Goal: Task Accomplishment & Management: Complete application form

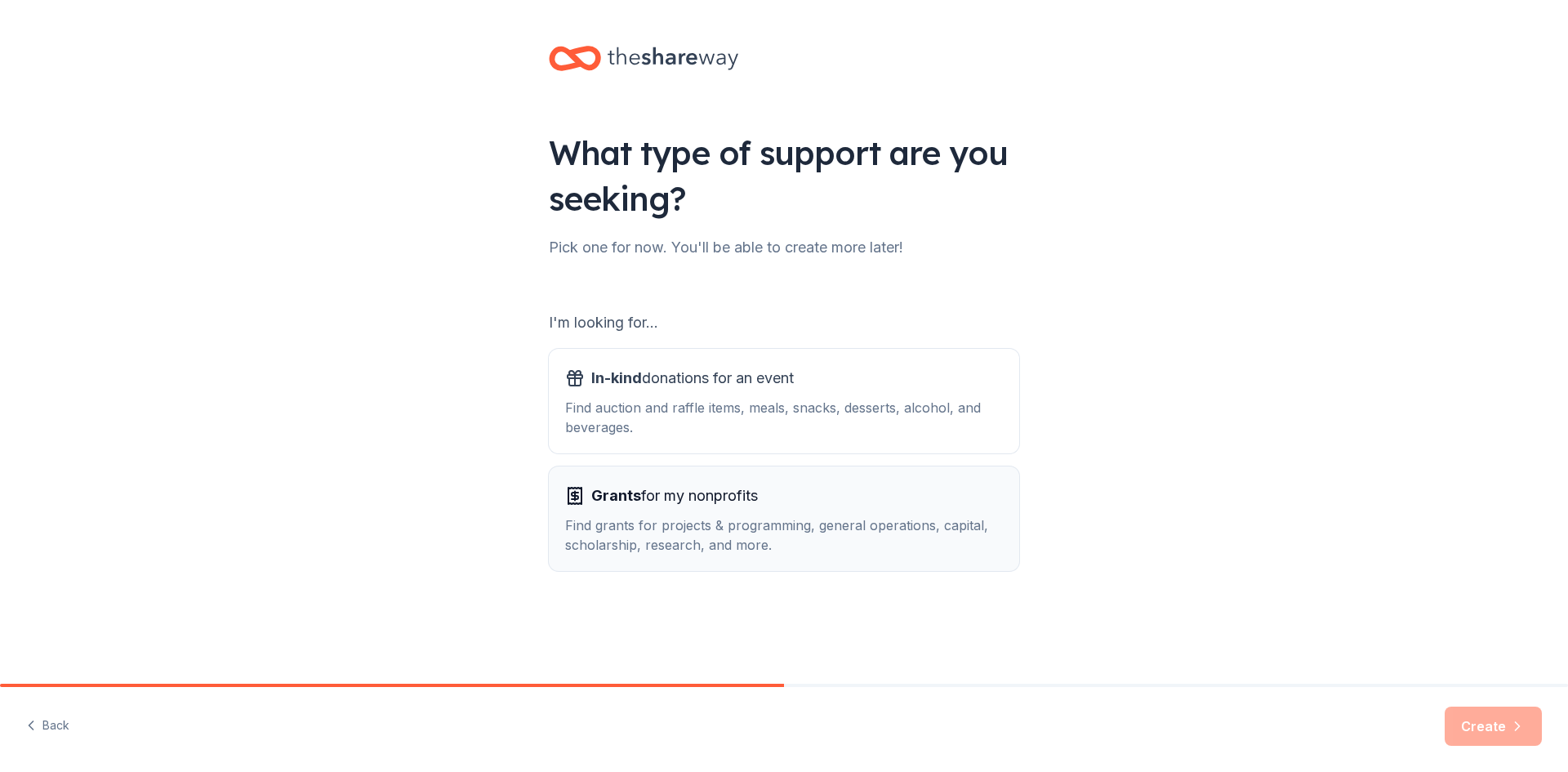
click at [901, 508] on div "Grants for my nonprofits" at bounding box center [784, 496] width 438 height 26
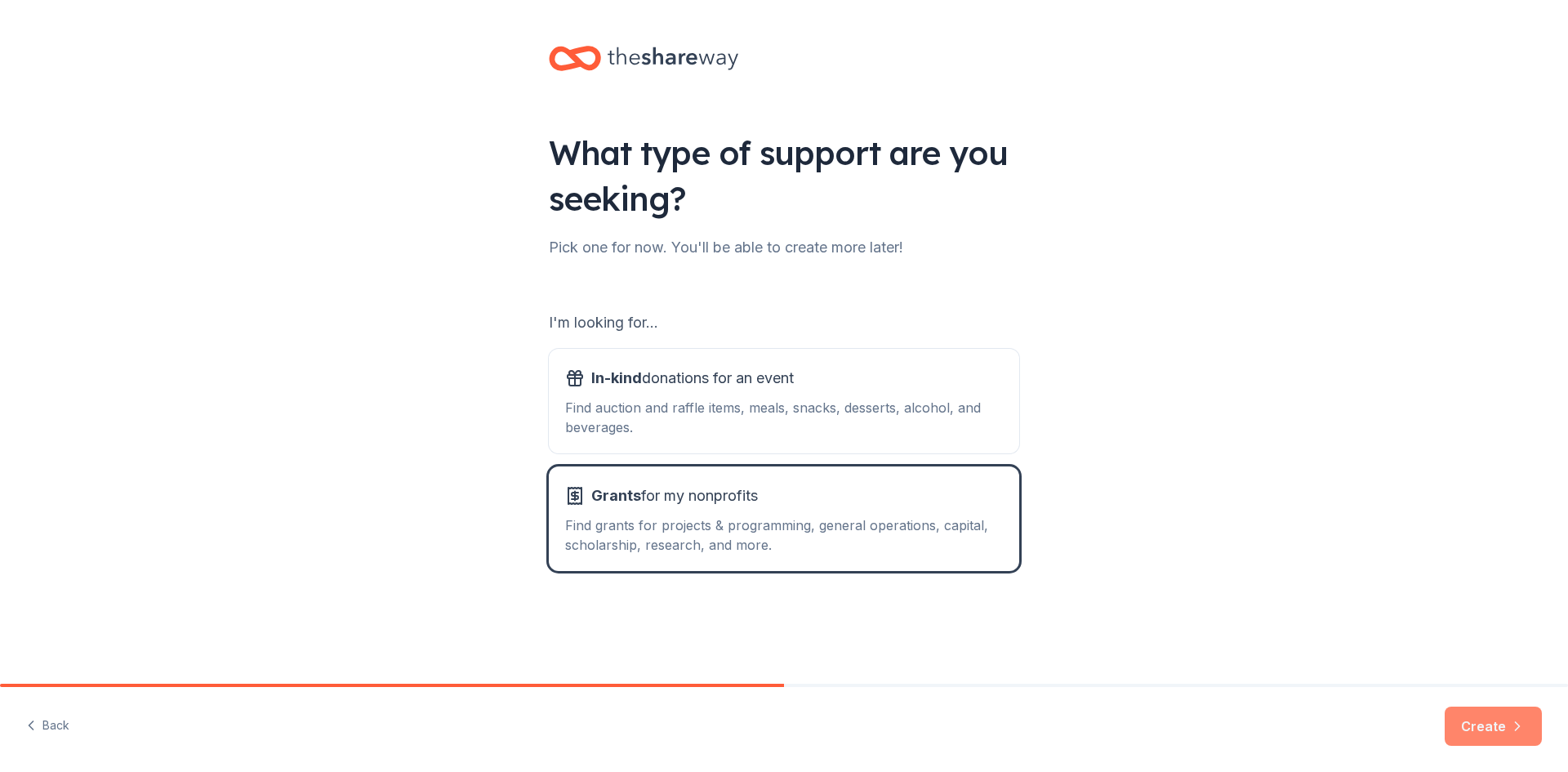
click at [1472, 715] on button "Create" at bounding box center [1493, 726] width 98 height 39
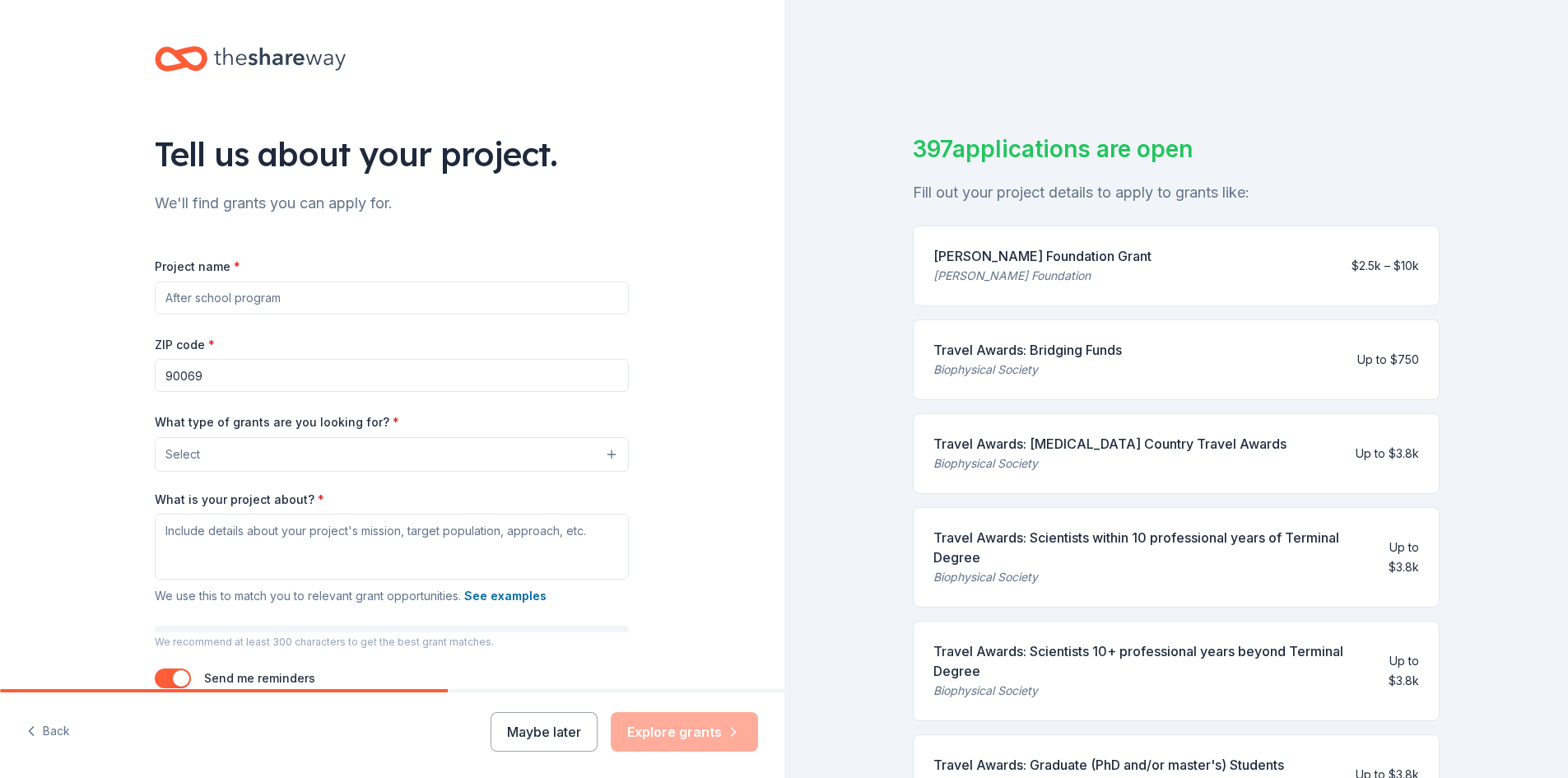
click at [522, 306] on input "Project name *" at bounding box center [392, 298] width 474 height 33
type input "R"
type input "A"
type input "MeridianAlgo"
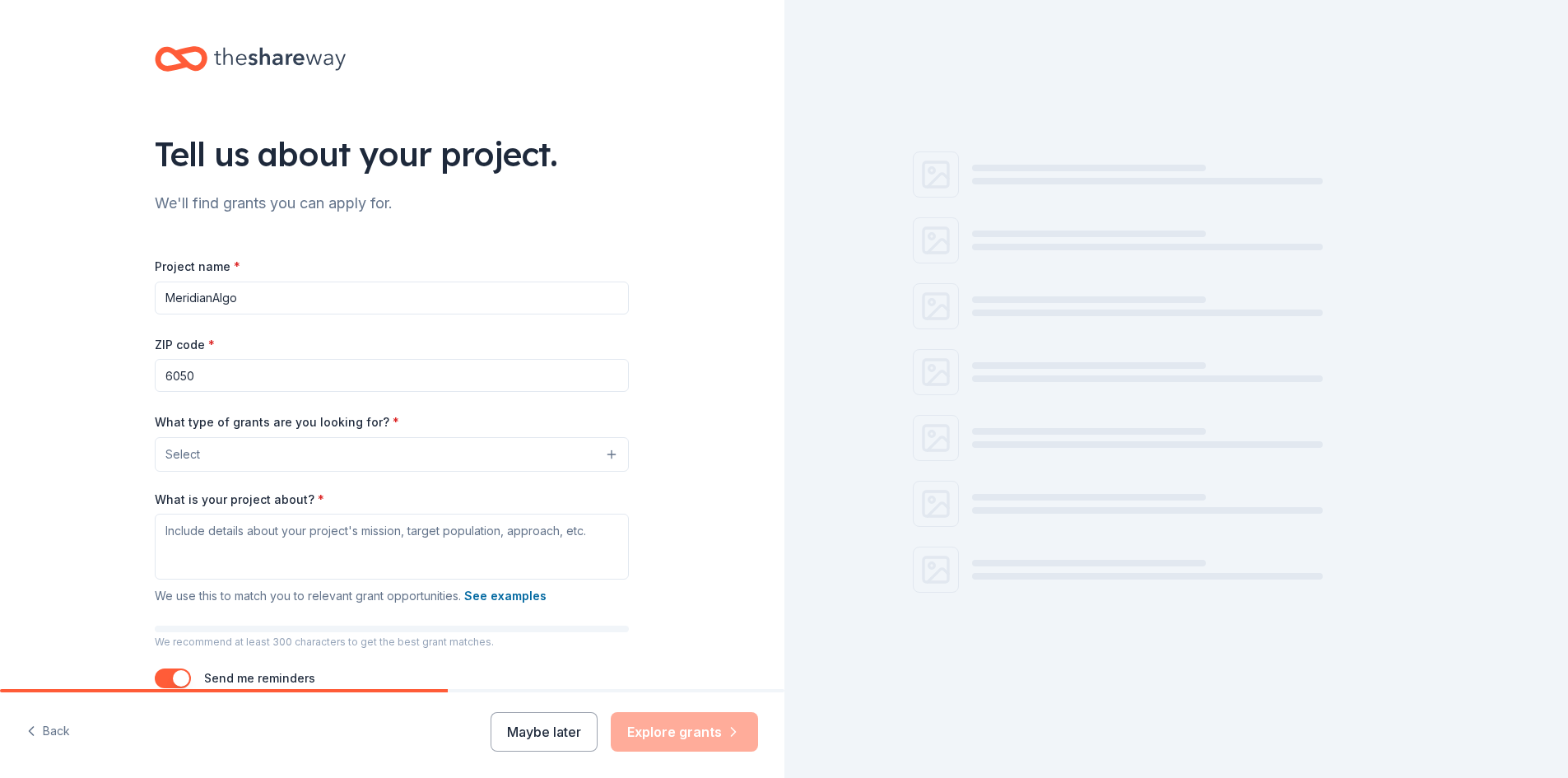
type input "60504"
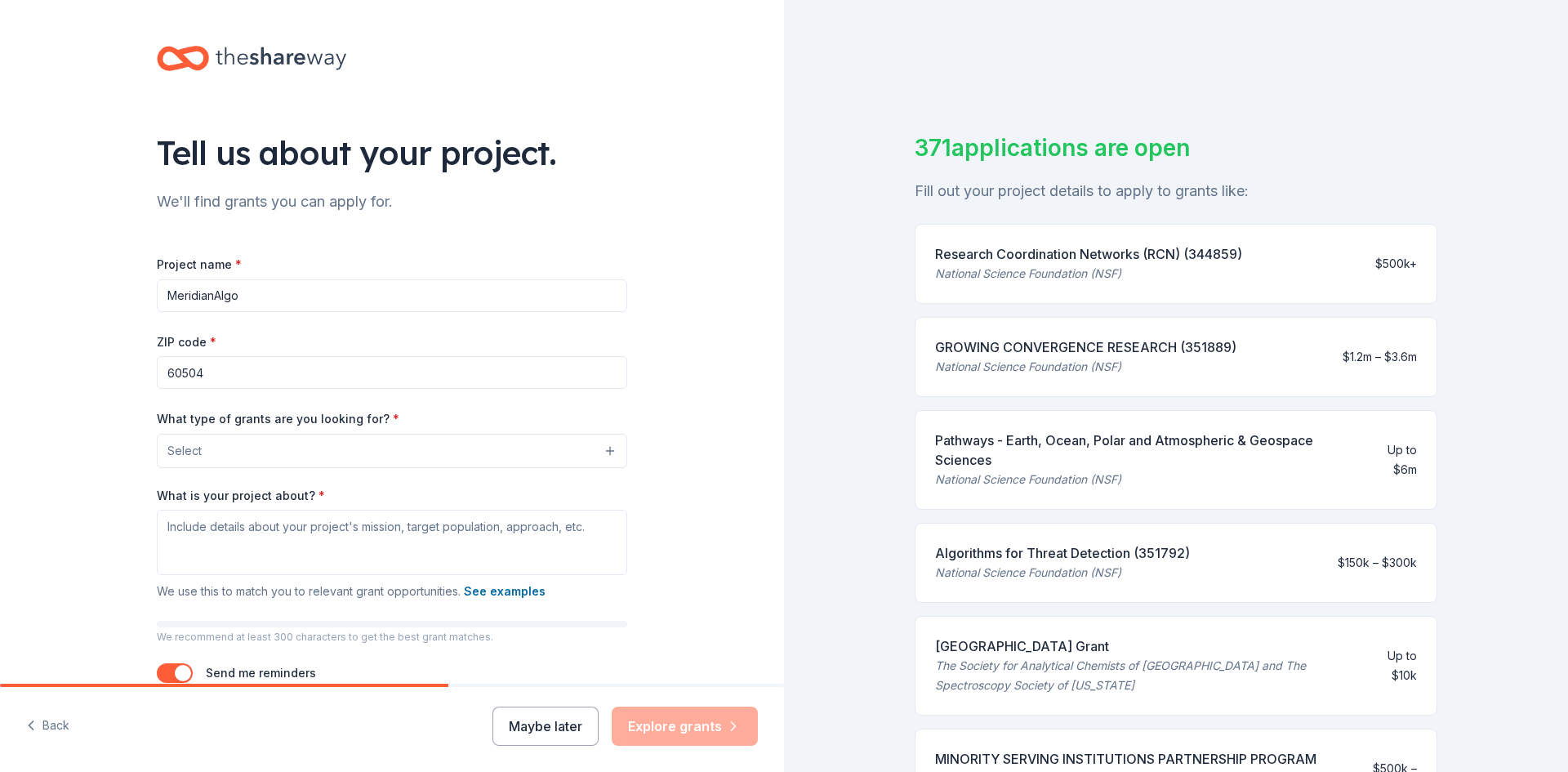
click at [483, 450] on button "Select" at bounding box center [392, 451] width 470 height 34
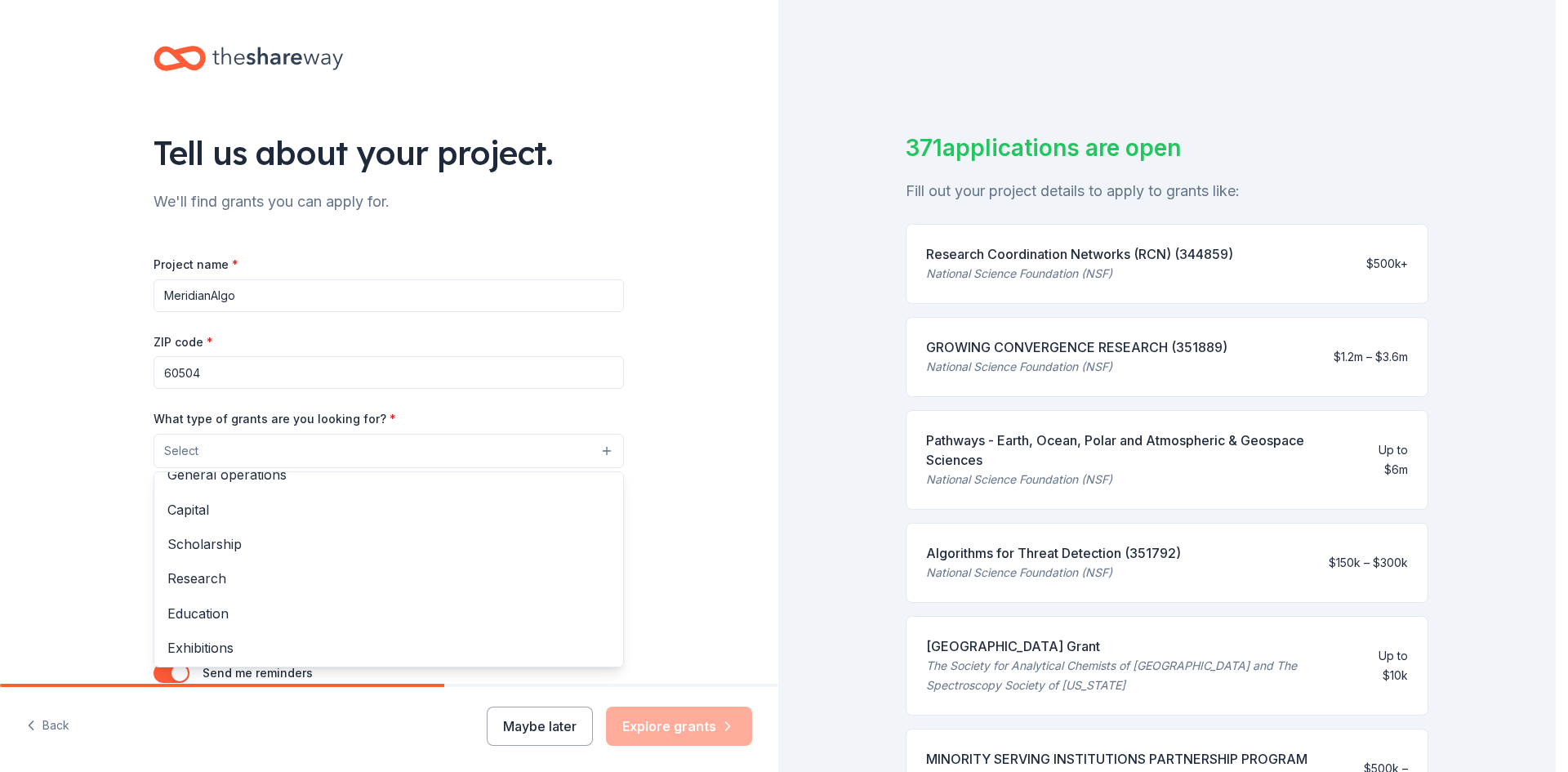
scroll to position [81, 0]
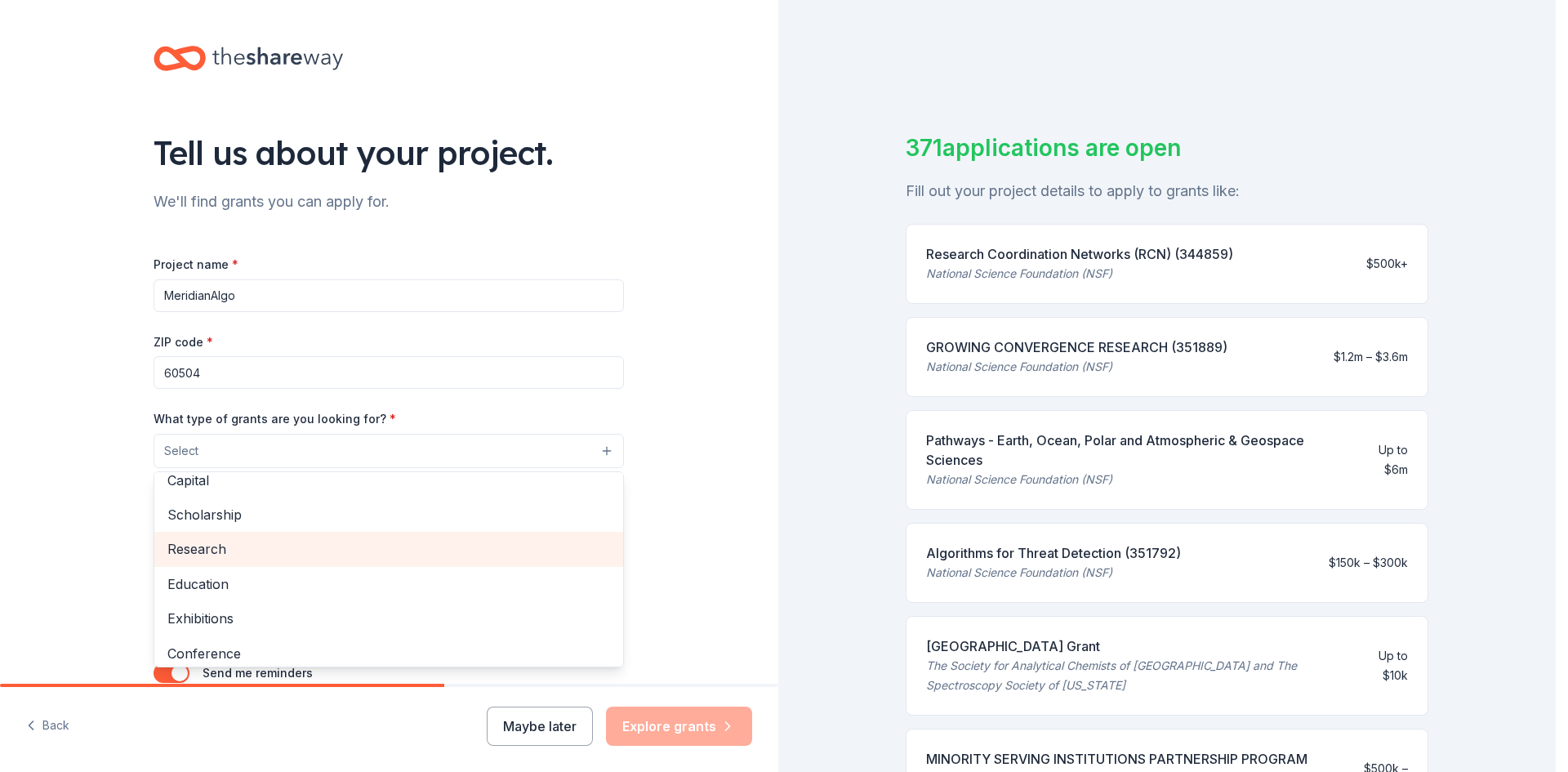
click at [352, 540] on span "Research" at bounding box center [388, 549] width 443 height 21
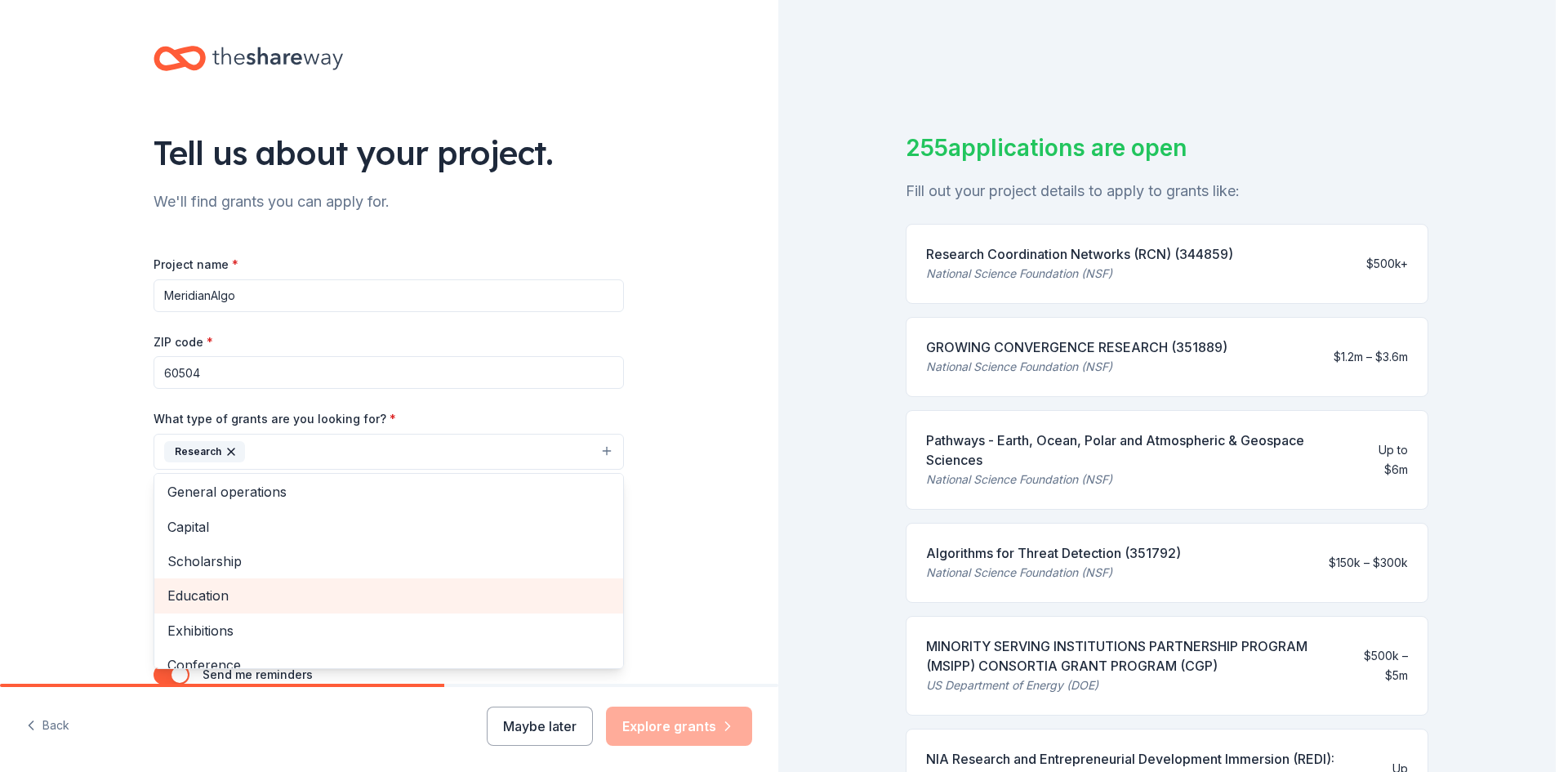
scroll to position [0, 0]
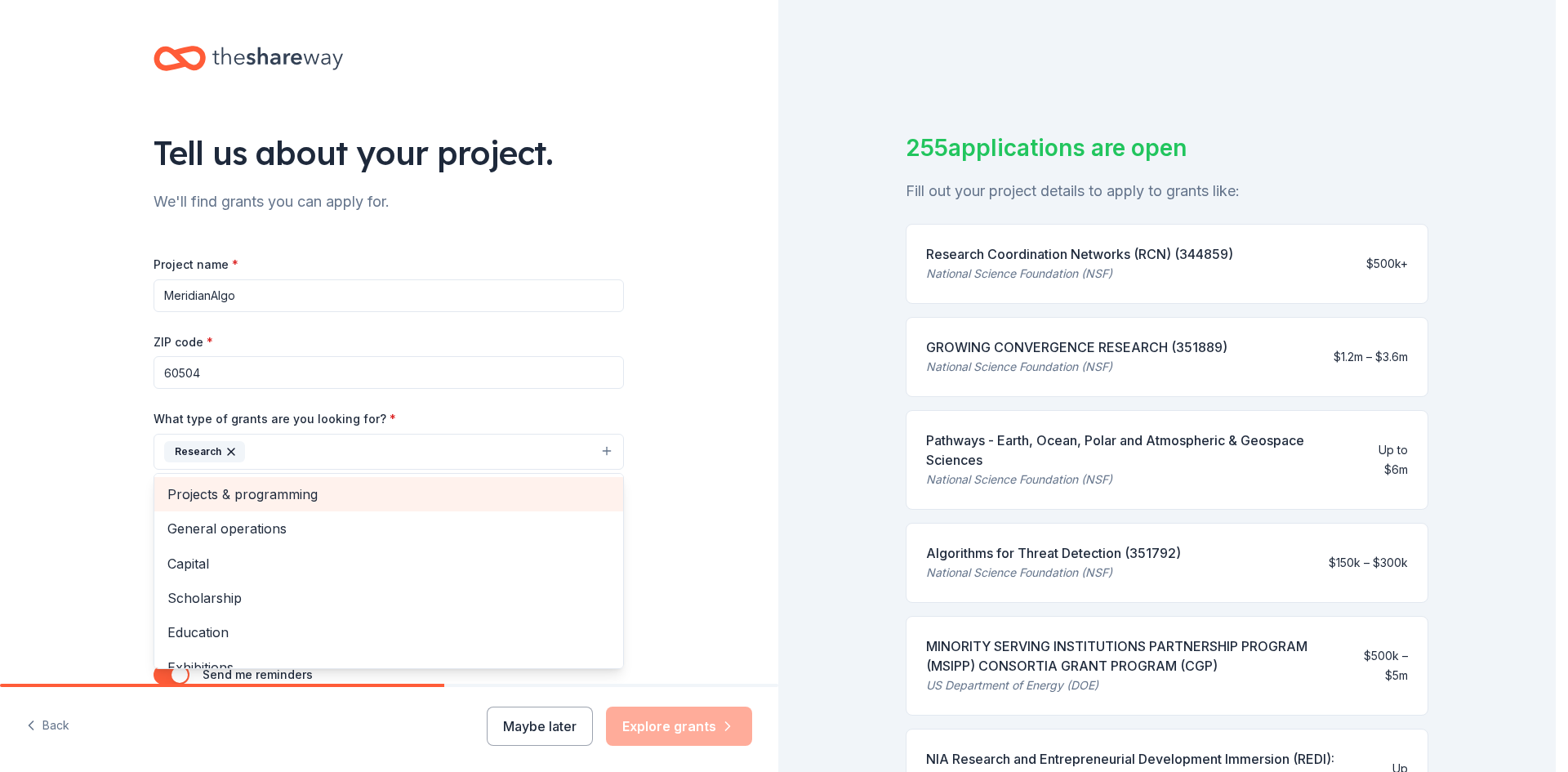
click at [361, 502] on span "Projects & programming" at bounding box center [388, 495] width 443 height 21
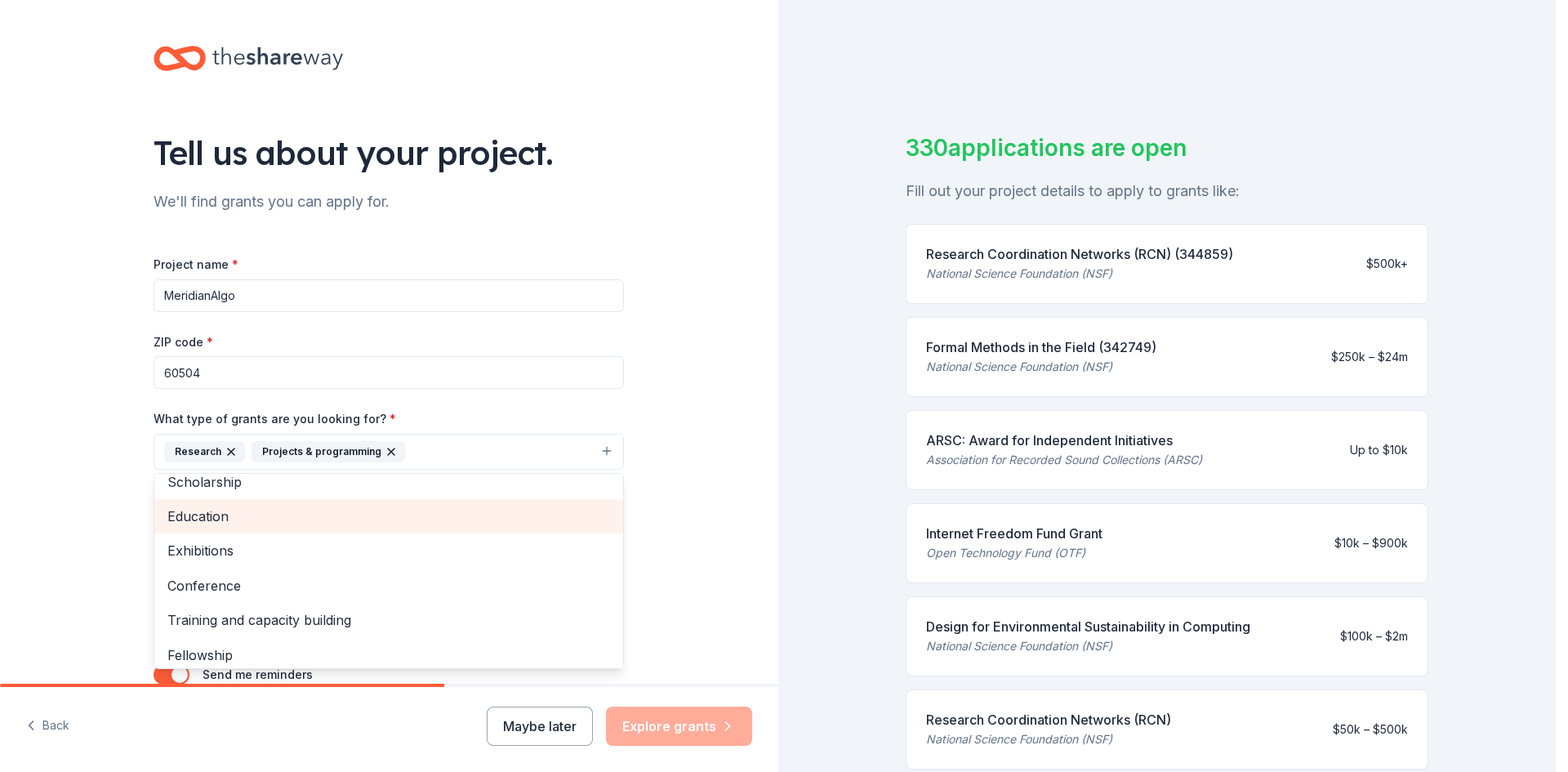
click at [349, 528] on div "Education" at bounding box center [388, 517] width 468 height 34
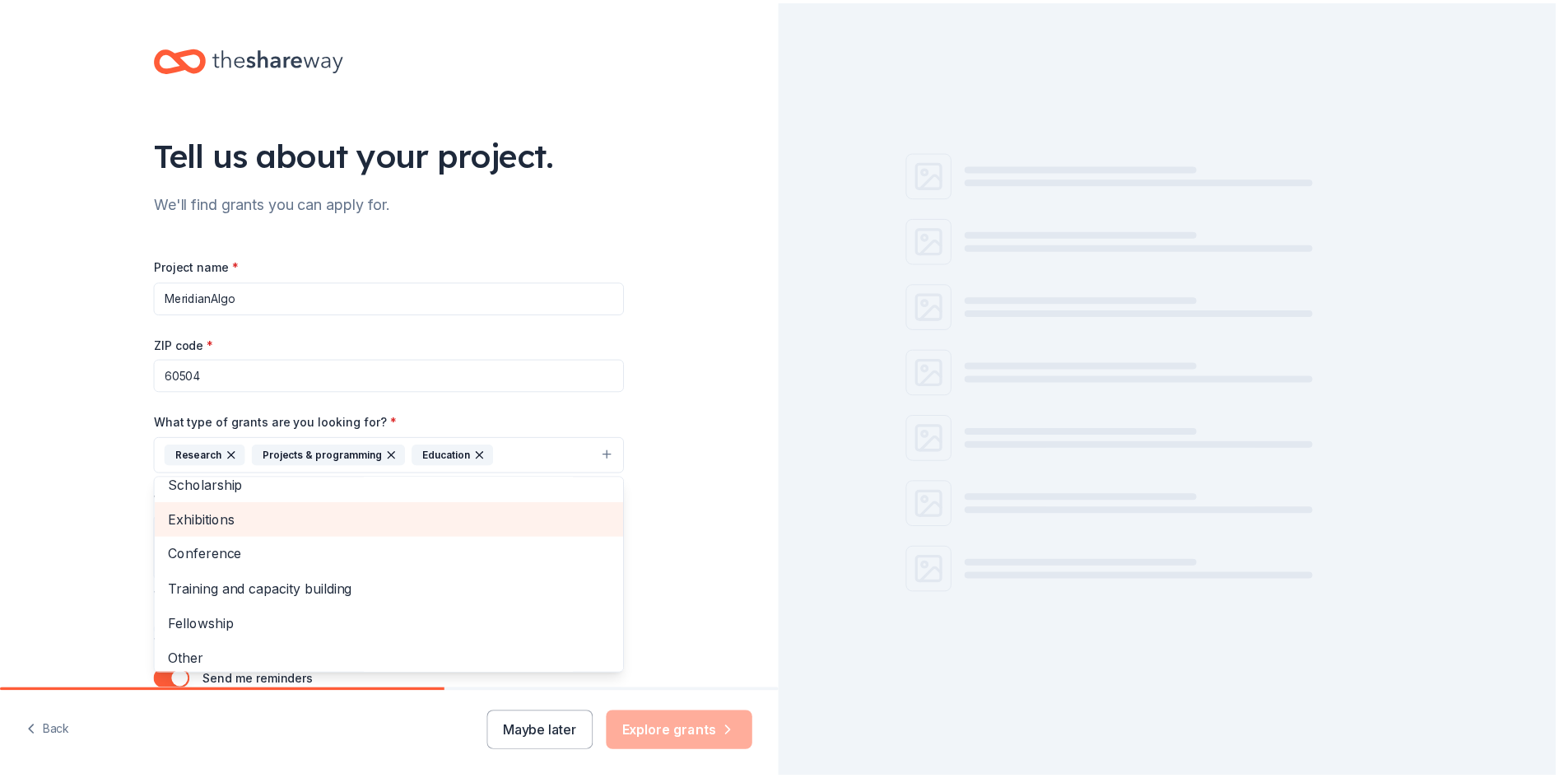
scroll to position [90, 0]
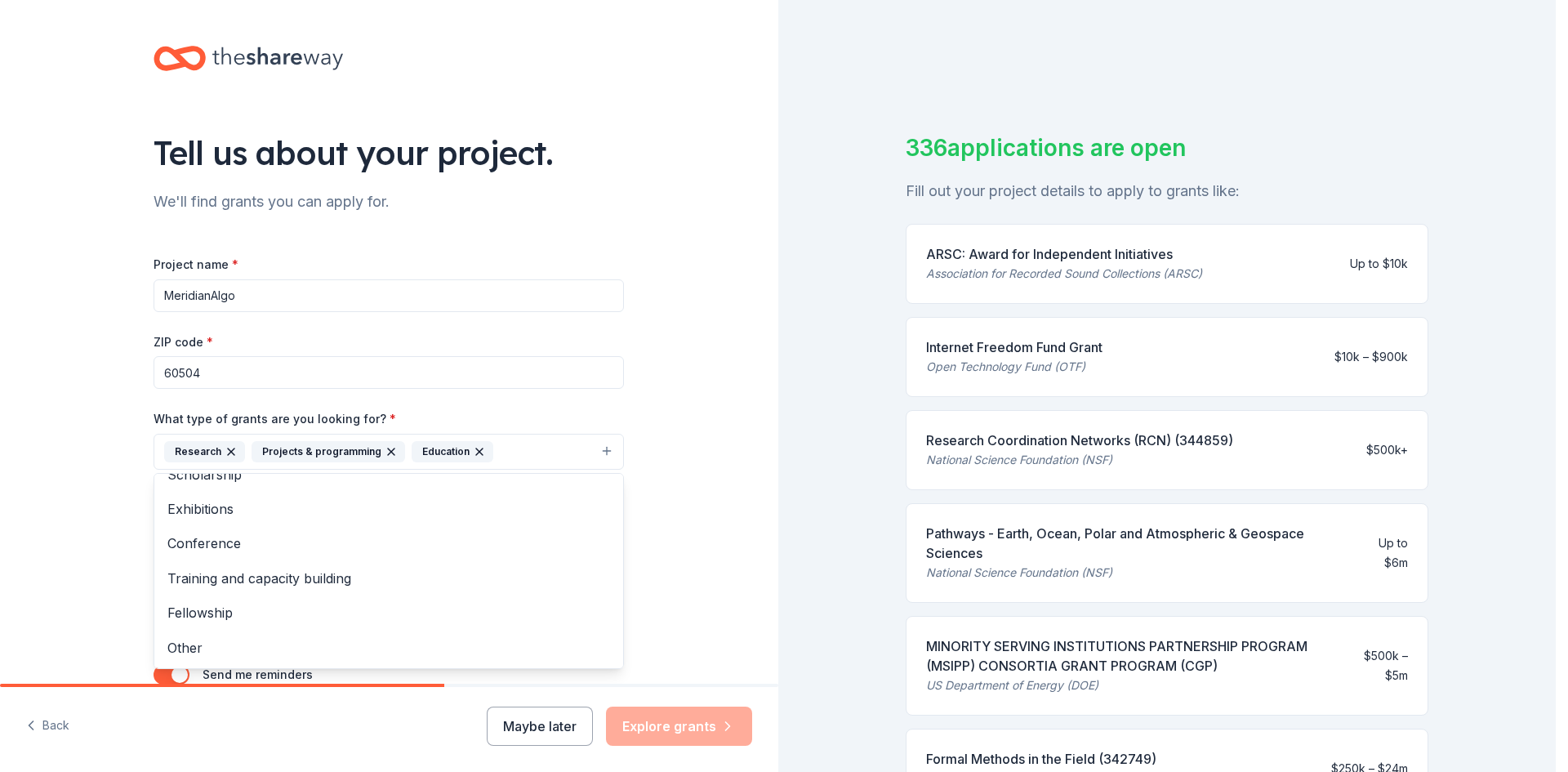
click at [57, 542] on div "Tell us about your project. We'll find grants you can apply for. Project name *…" at bounding box center [389, 391] width 778 height 783
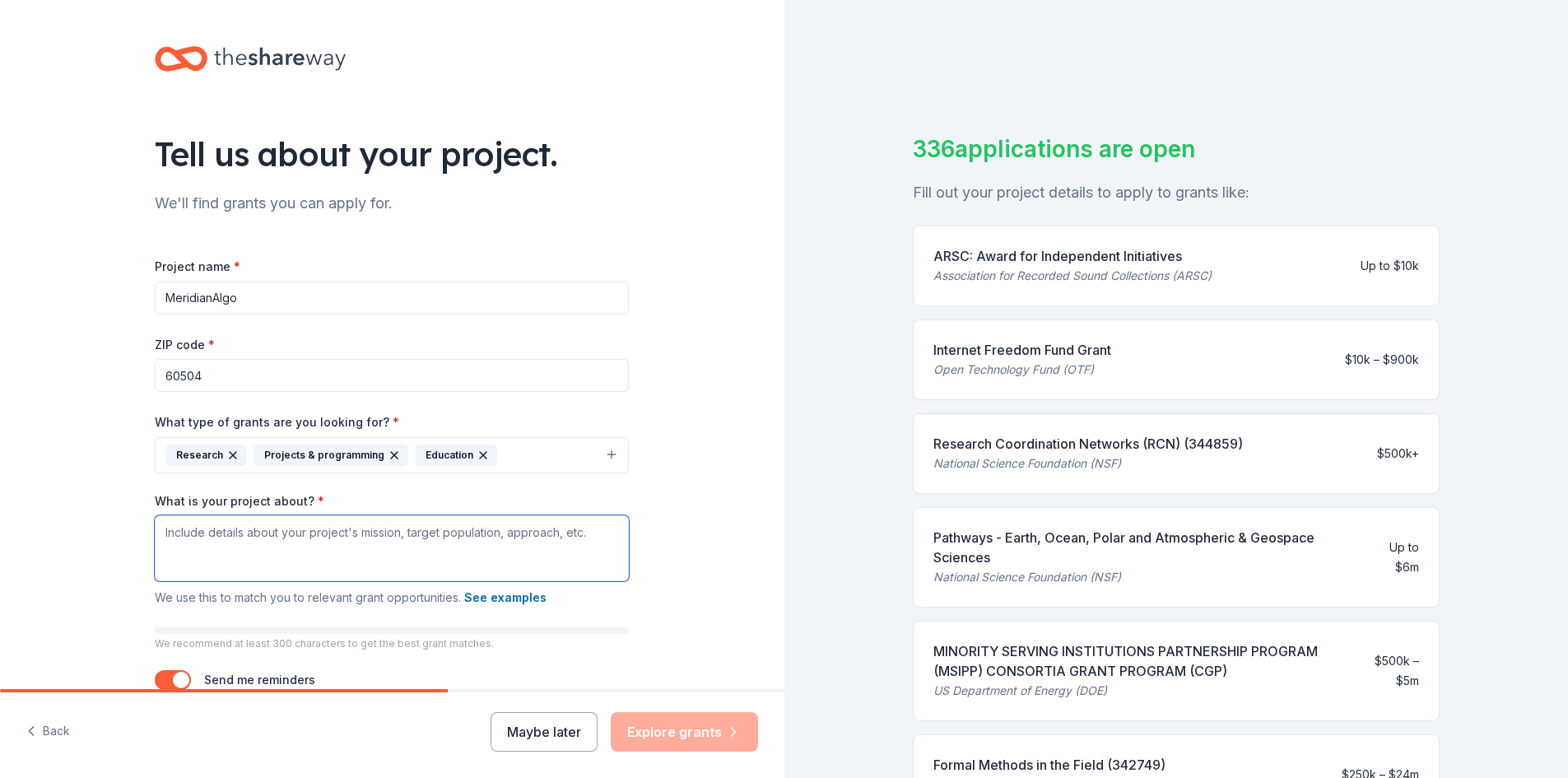
click at [255, 545] on textarea "What is your project about? *" at bounding box center [392, 549] width 474 height 66
paste textarea "MeridianAlgo is a 501(c)(3) nonprofit founded in [DATE], democratizing financia…"
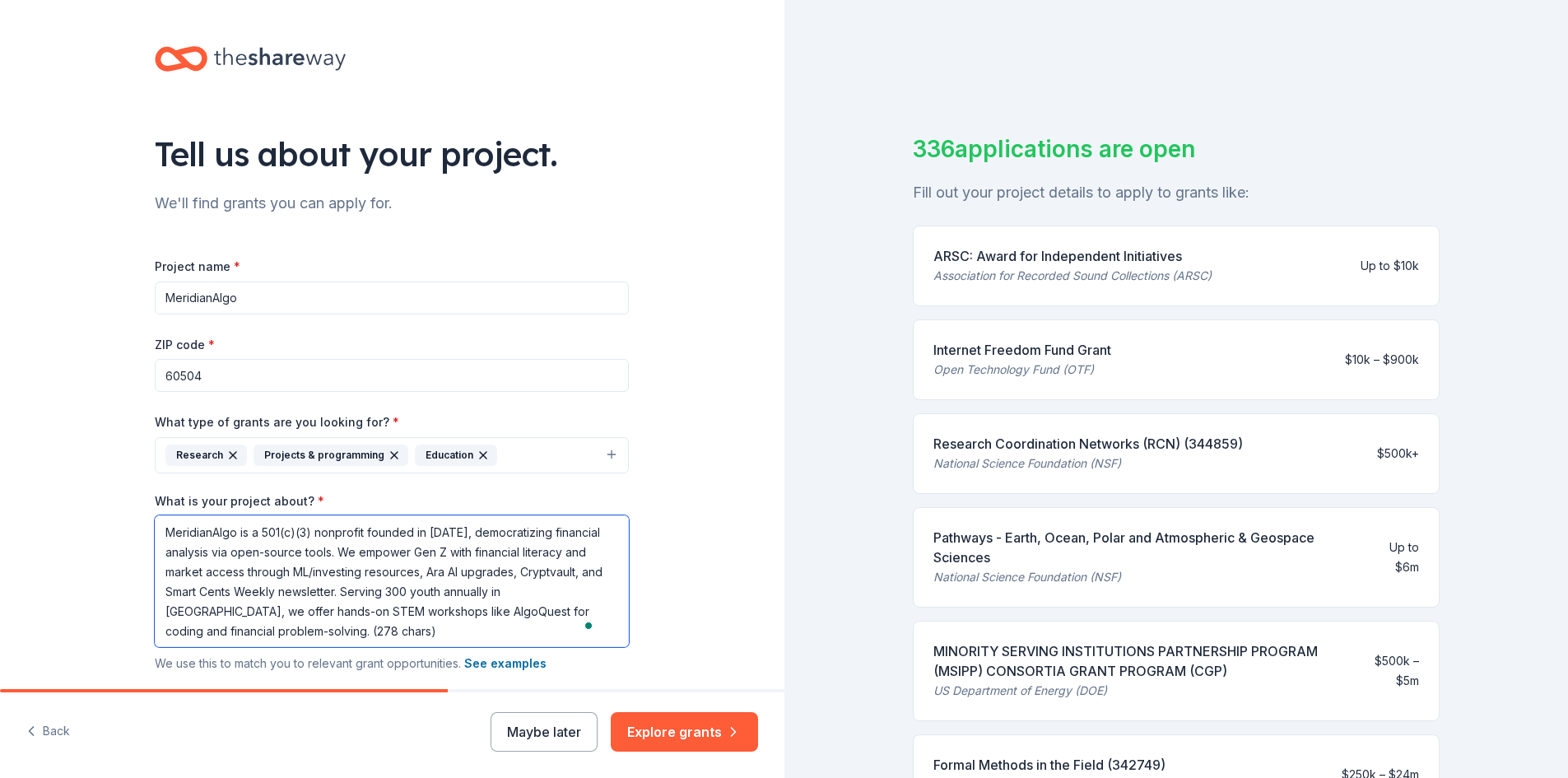
drag, startPoint x: 422, startPoint y: 572, endPoint x: 507, endPoint y: 570, distance: 85.0
click at [507, 570] on textarea "MeridianAlgo is a 501(c)(3) nonprofit founded in [DATE], democratizing financia…" at bounding box center [392, 581] width 474 height 132
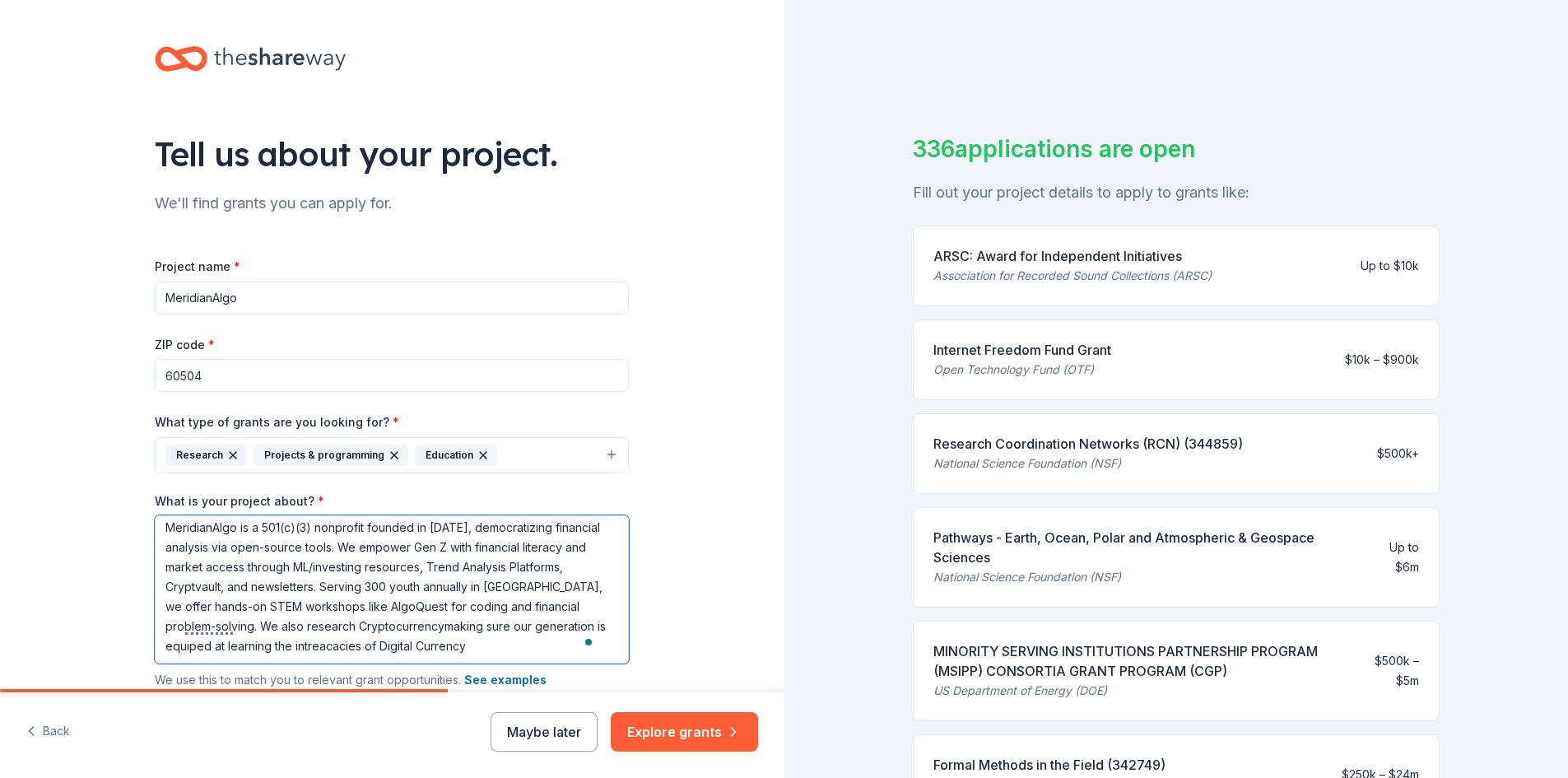
scroll to position [0, 0]
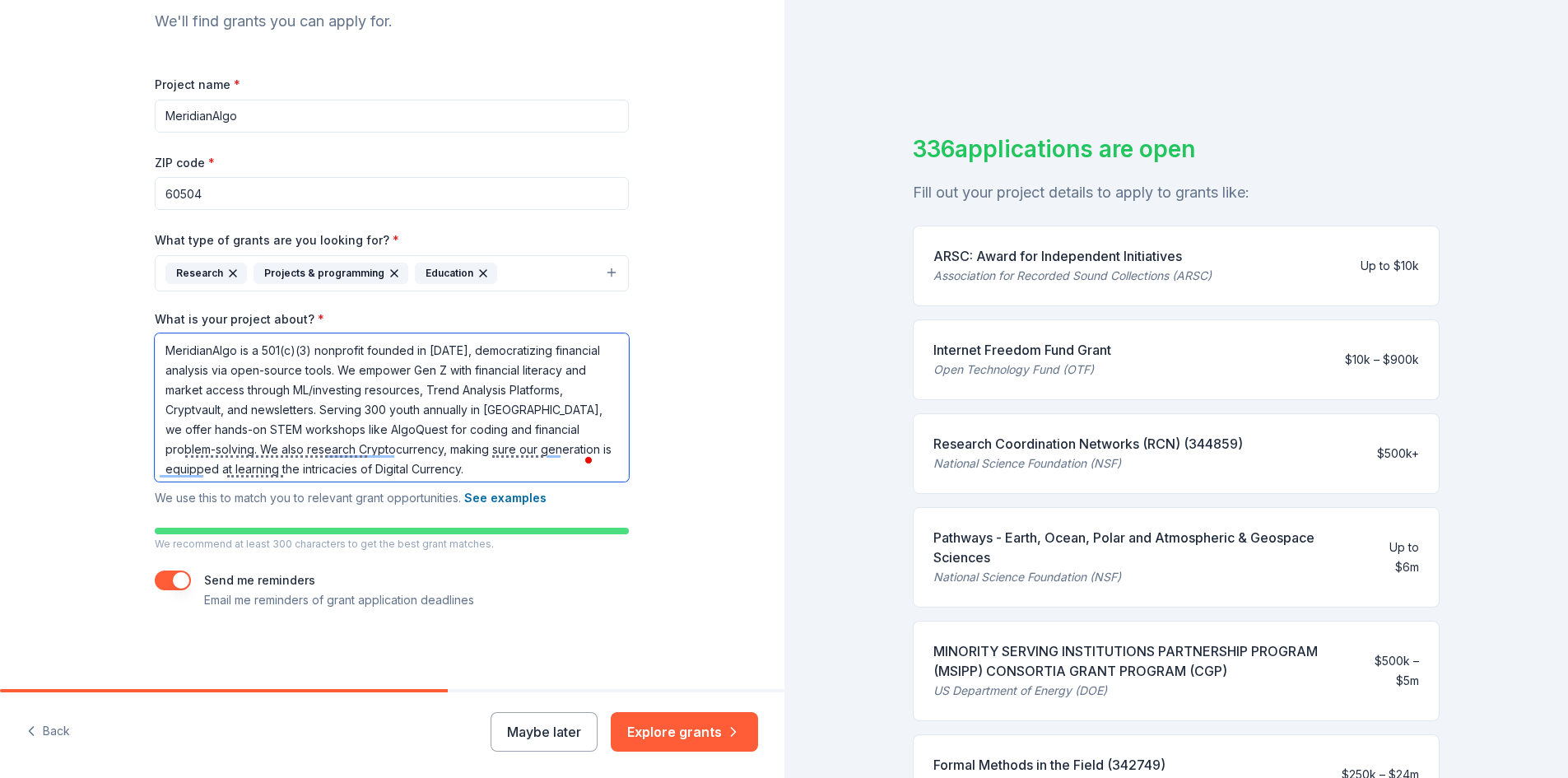
type textarea "MeridianAlgo is a 501(c)(3) nonprofit founded in [DATE], democratizing financia…"
click at [166, 585] on button "button" at bounding box center [173, 580] width 37 height 19
click at [155, 579] on button "button" at bounding box center [173, 580] width 37 height 19
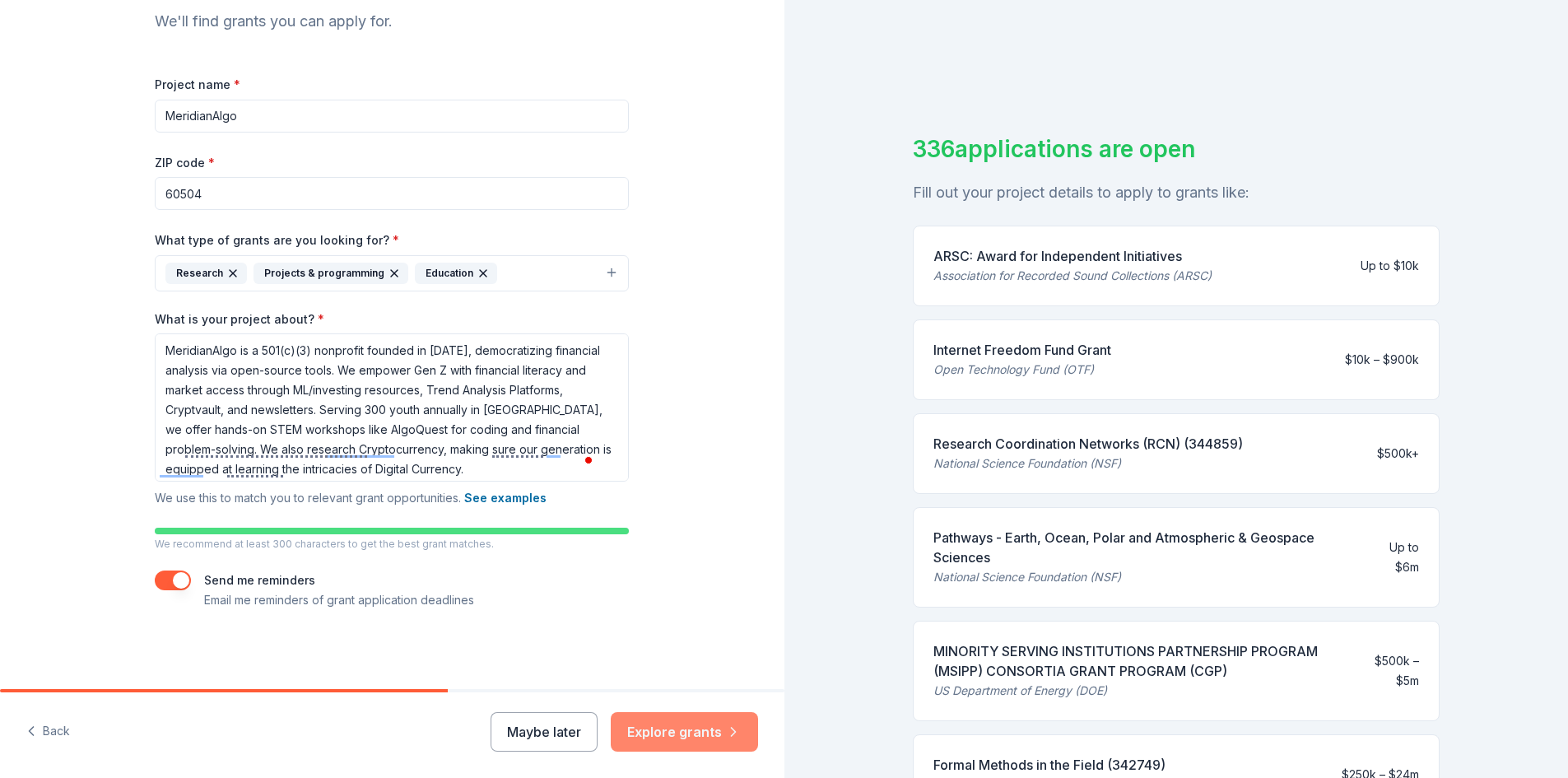
click at [684, 718] on button "Explore grants" at bounding box center [684, 732] width 147 height 40
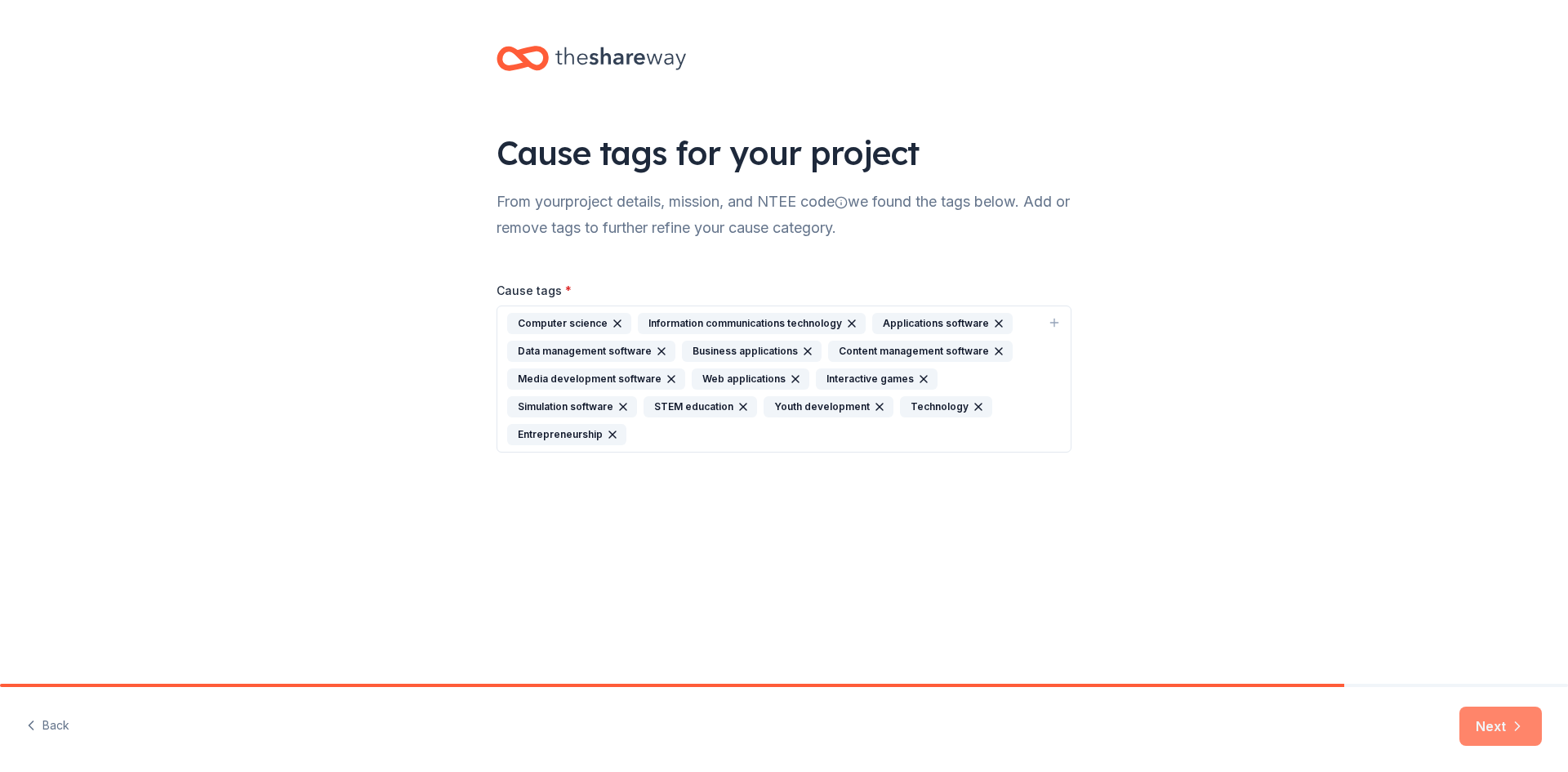
click at [1478, 734] on button "Next" at bounding box center [1500, 726] width 82 height 39
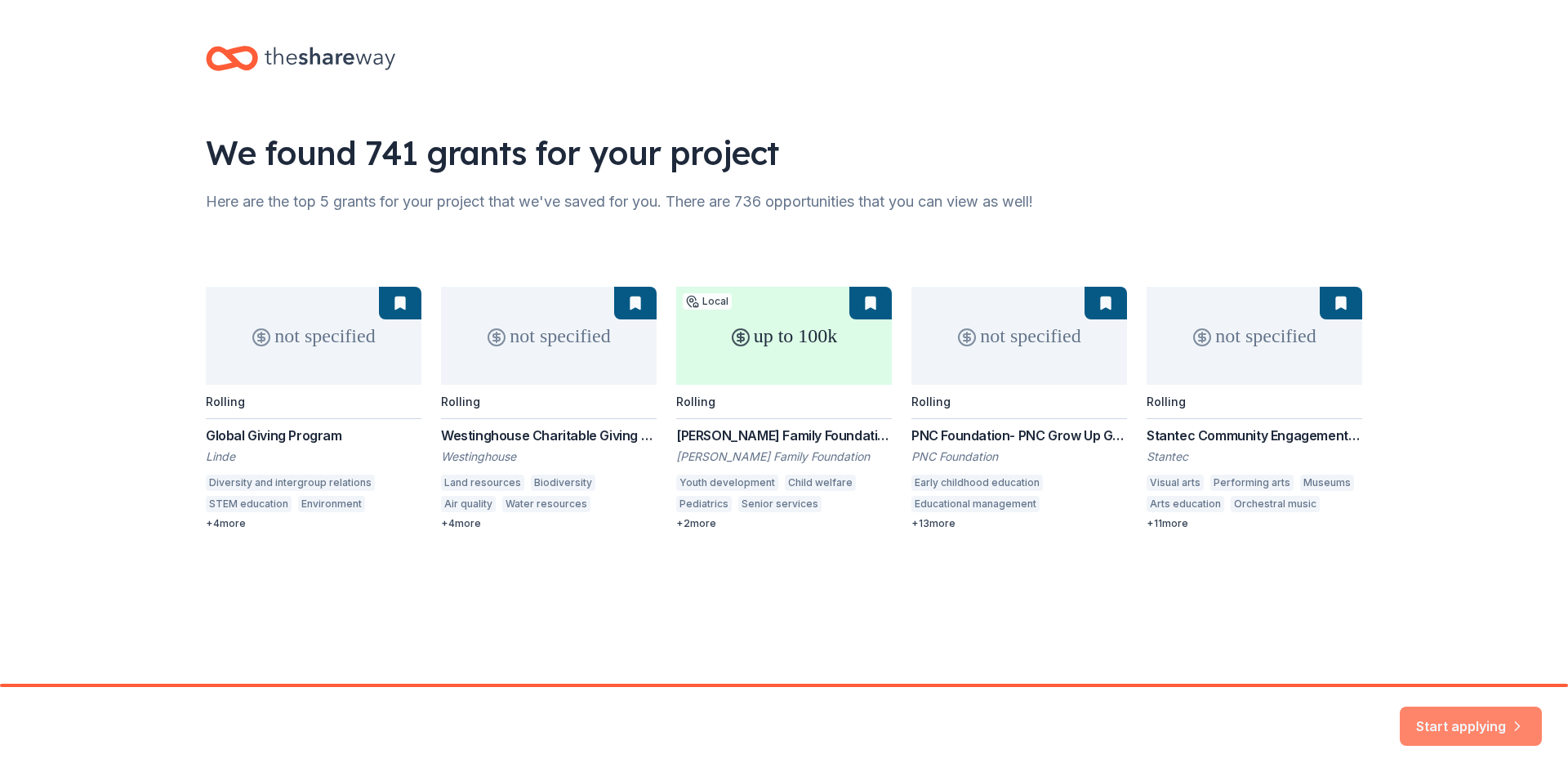
click at [1435, 703] on div "Start applying" at bounding box center [784, 729] width 1568 height 85
click at [1443, 715] on button "Start applying" at bounding box center [1470, 716] width 142 height 39
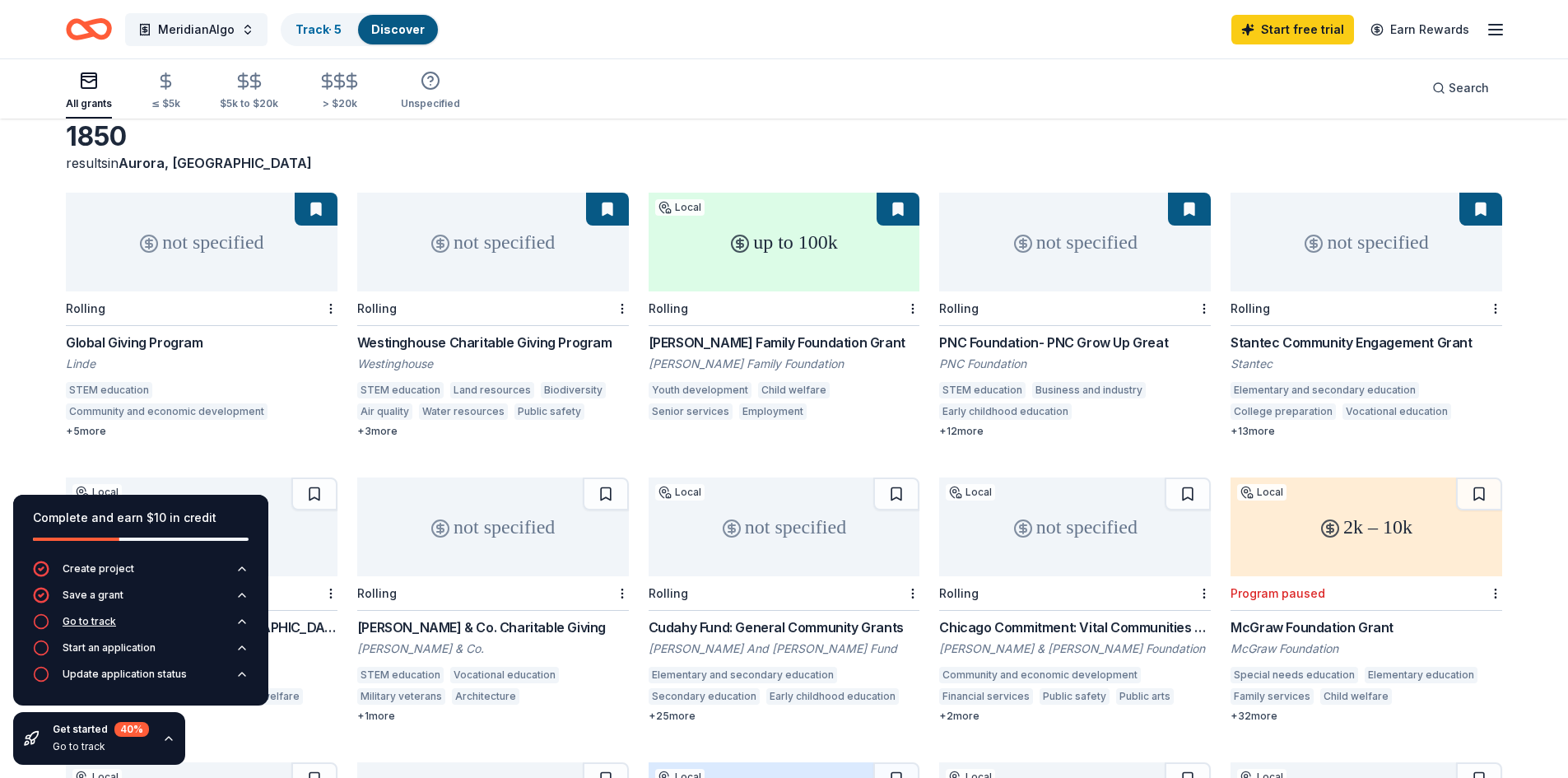
click at [188, 623] on button "Go to track" at bounding box center [141, 626] width 216 height 26
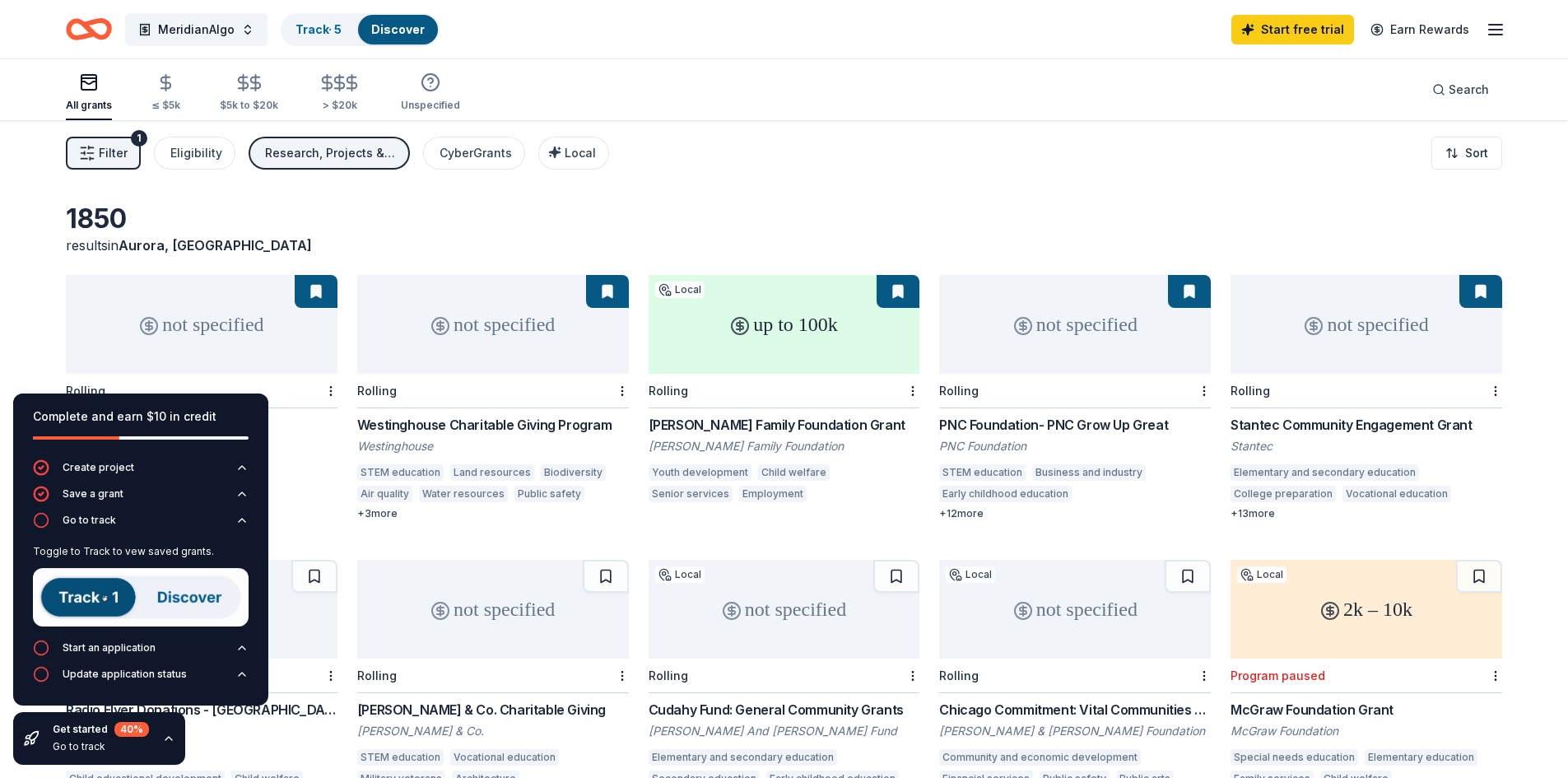
click at [146, 741] on div "Go to track" at bounding box center [101, 747] width 96 height 13
click at [166, 737] on icon "button" at bounding box center [169, 738] width 7 height 3
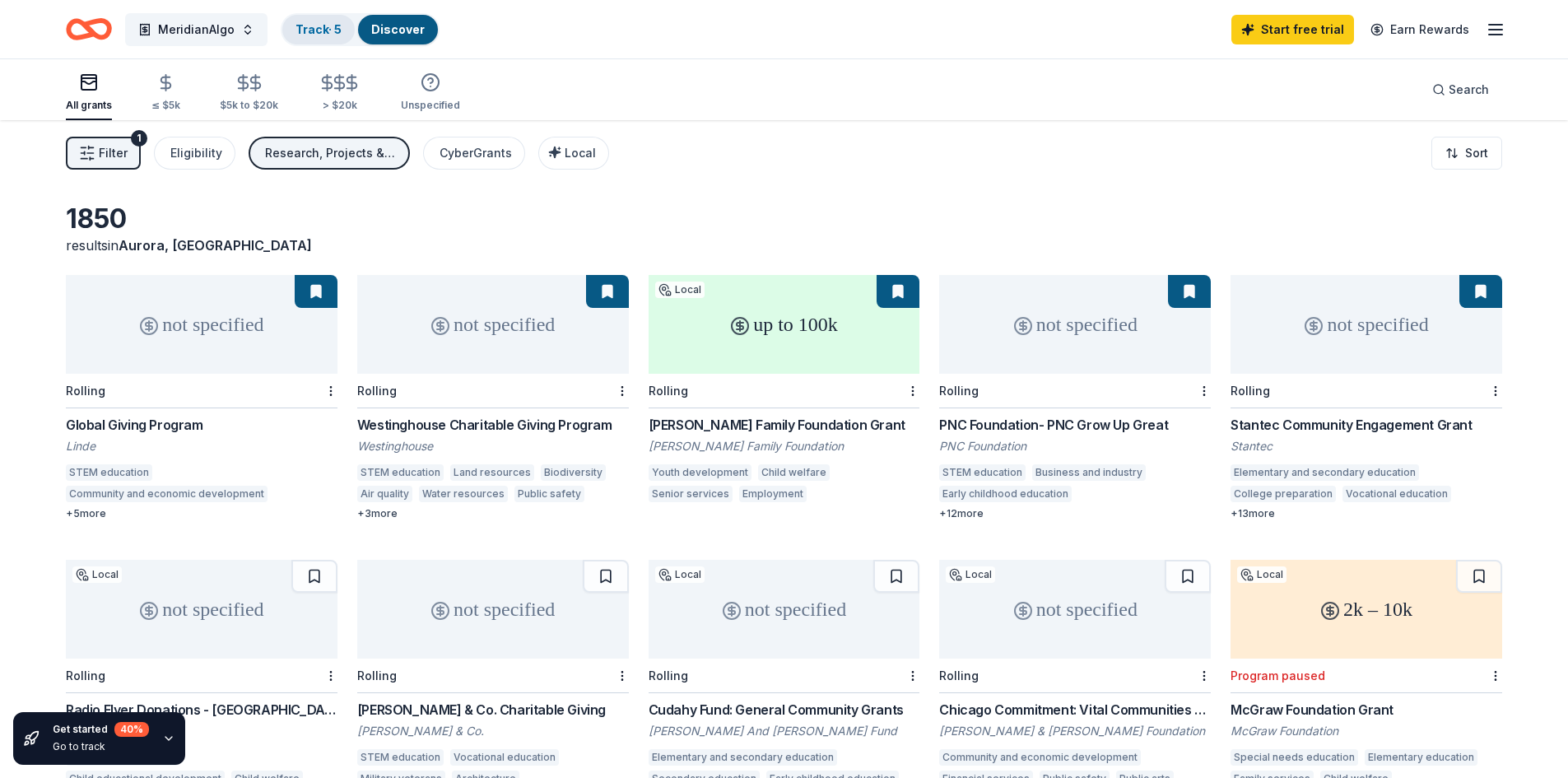
click at [326, 22] on link "Track · 5" at bounding box center [319, 29] width 46 height 14
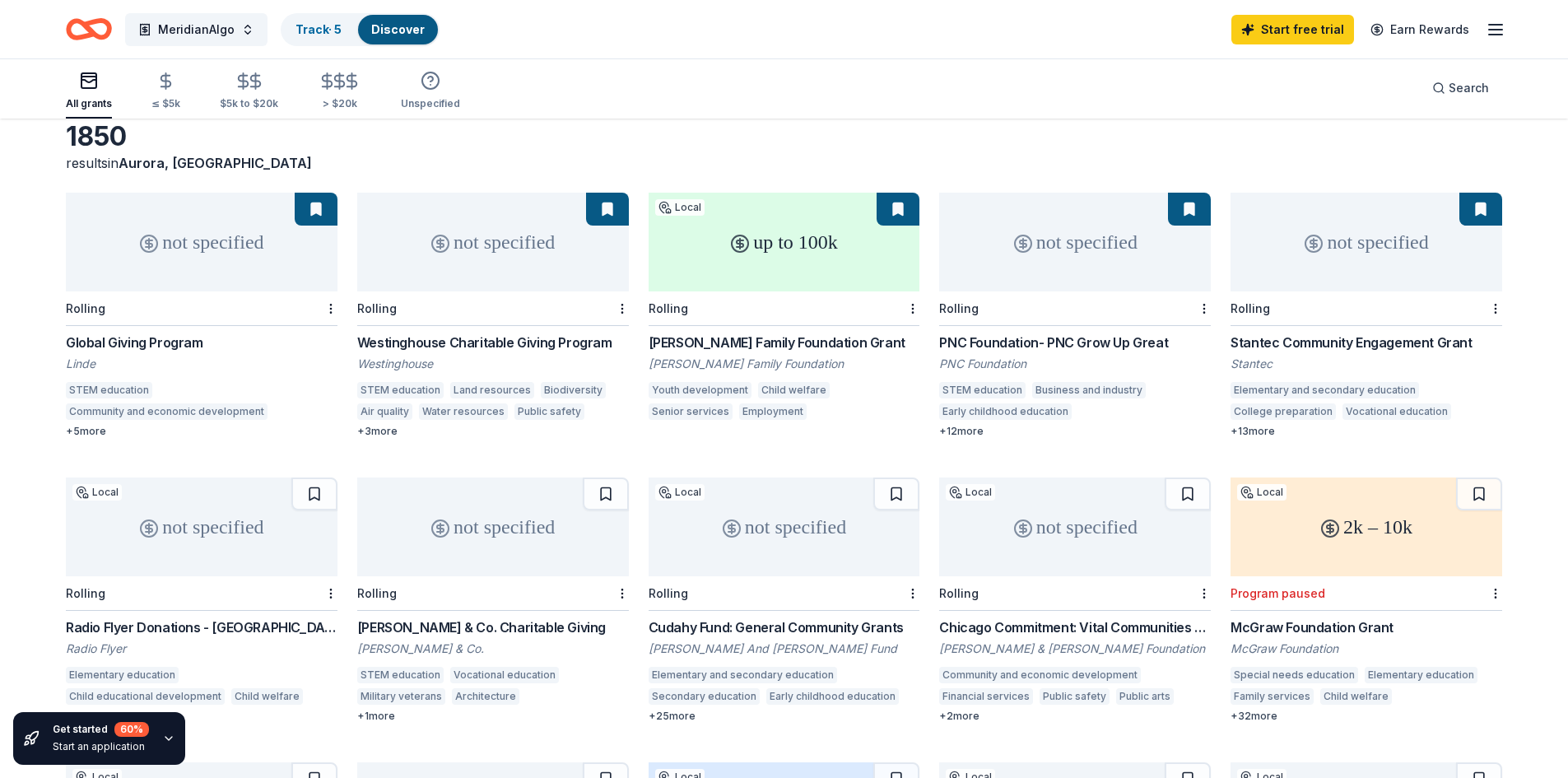
scroll to position [1, 0]
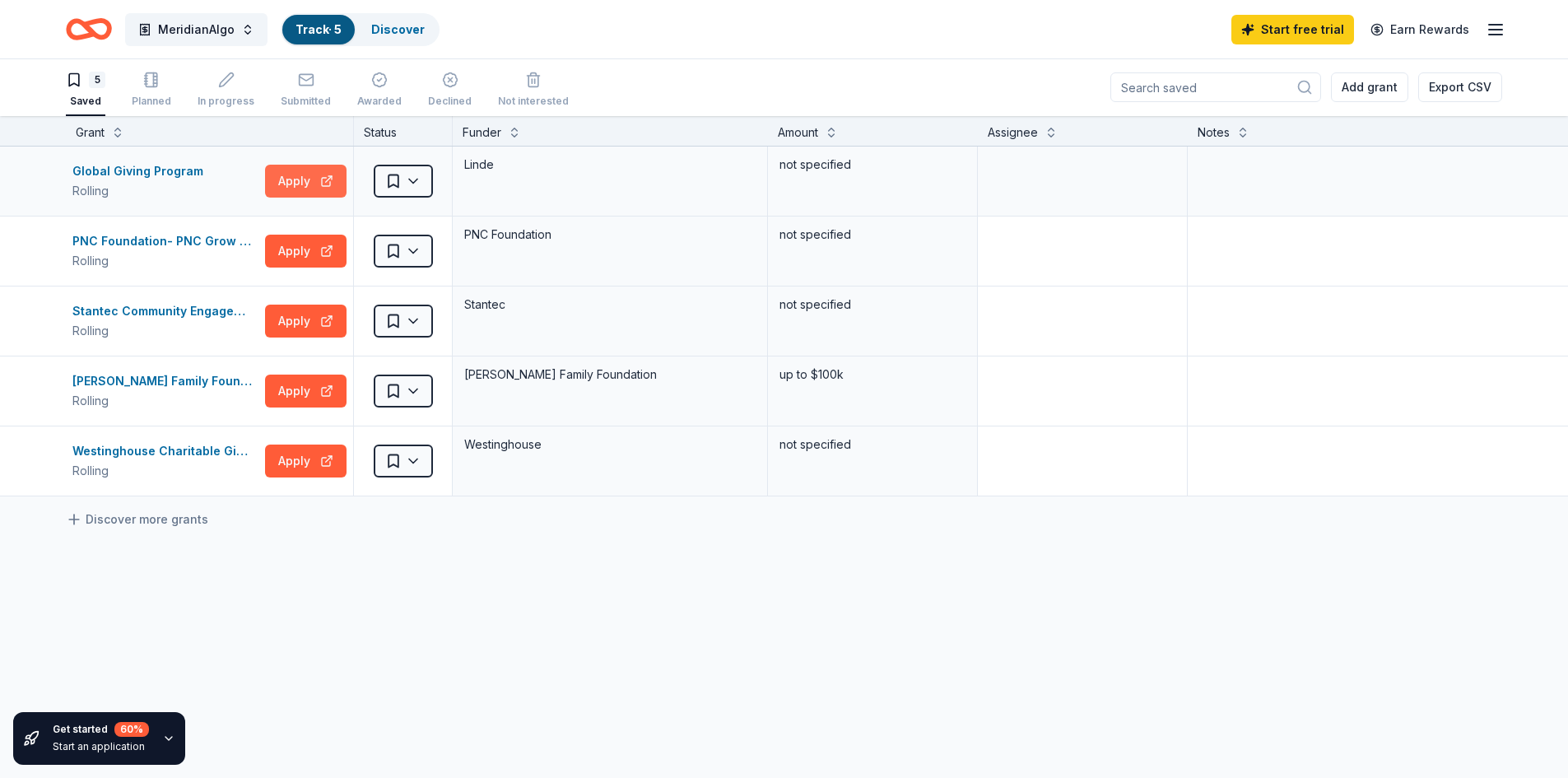
click at [293, 183] on button "Apply" at bounding box center [306, 181] width 82 height 33
